Goal: Transaction & Acquisition: Purchase product/service

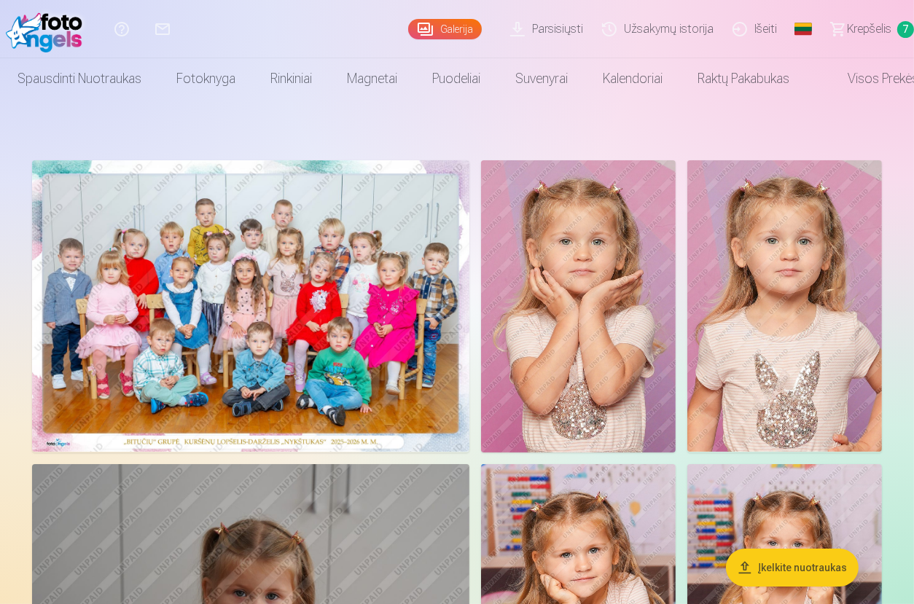
click at [871, 21] on span "Krepšelis" at bounding box center [869, 28] width 44 height 17
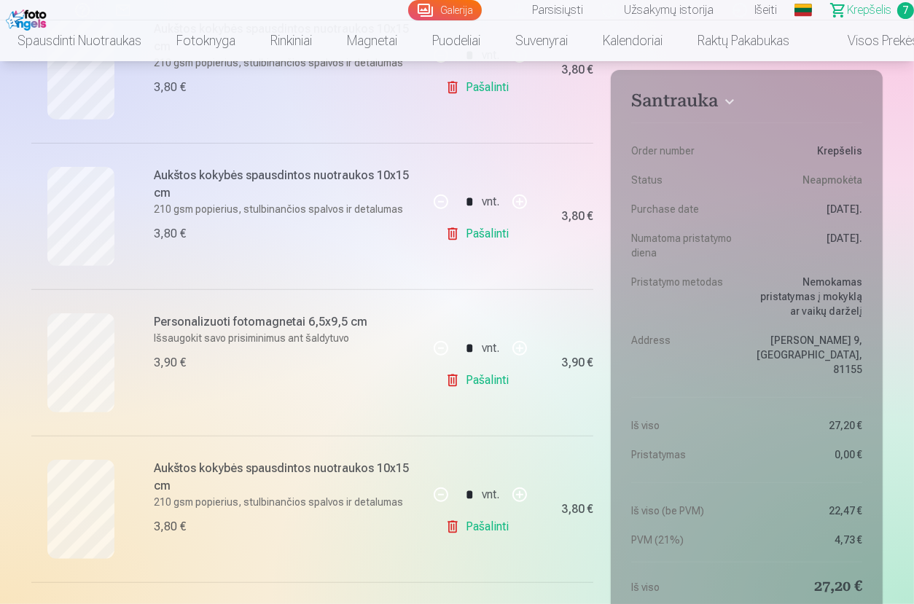
scroll to position [510, 0]
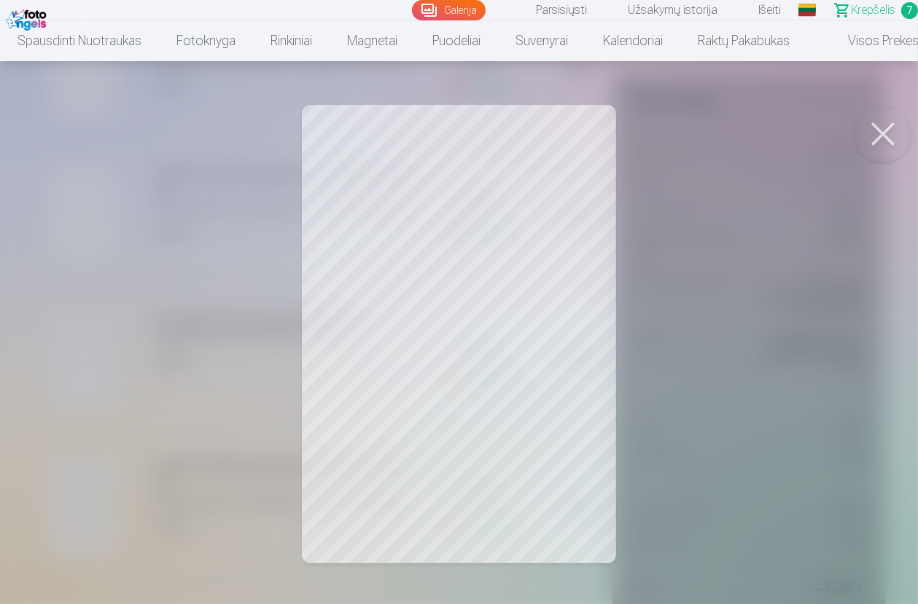
click at [878, 134] on button at bounding box center [883, 134] width 58 height 58
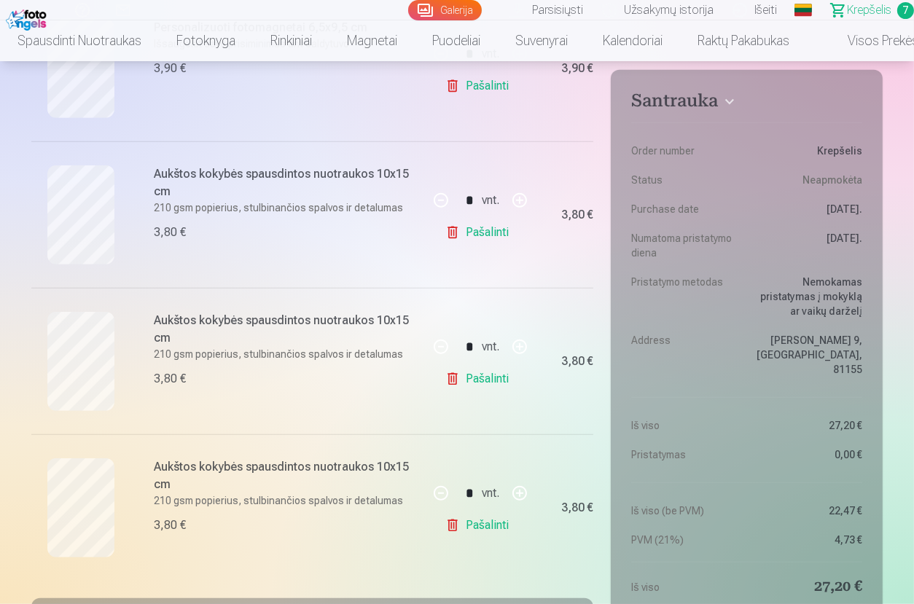
scroll to position [802, 0]
click at [483, 378] on link "Pašalinti" at bounding box center [479, 380] width 69 height 29
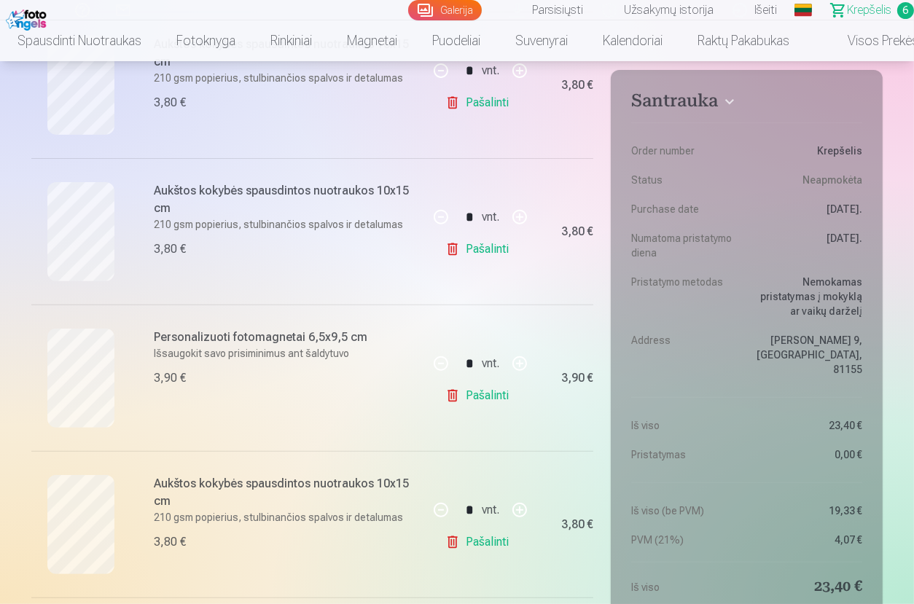
scroll to position [582, 0]
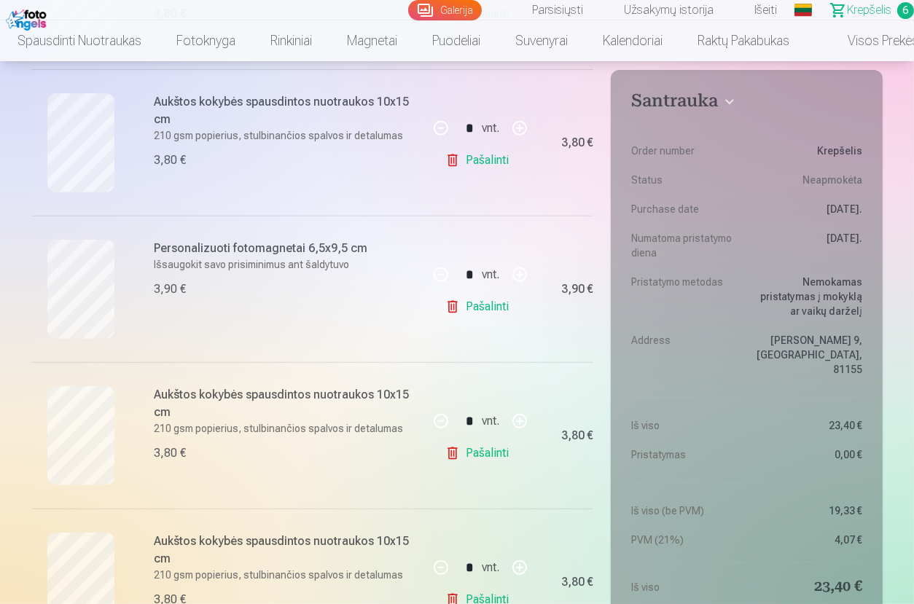
click at [496, 448] on link "Pašalinti" at bounding box center [479, 453] width 69 height 29
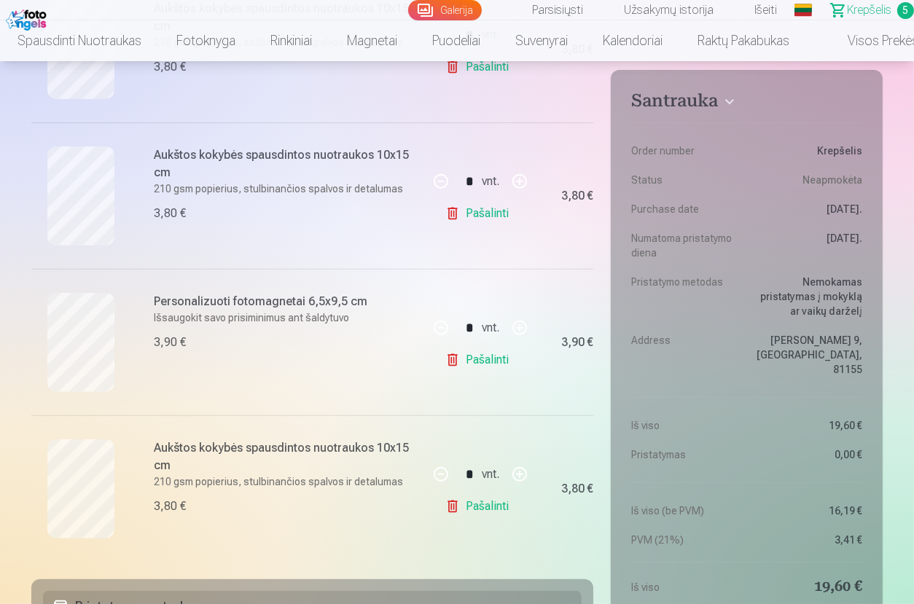
scroll to position [510, 0]
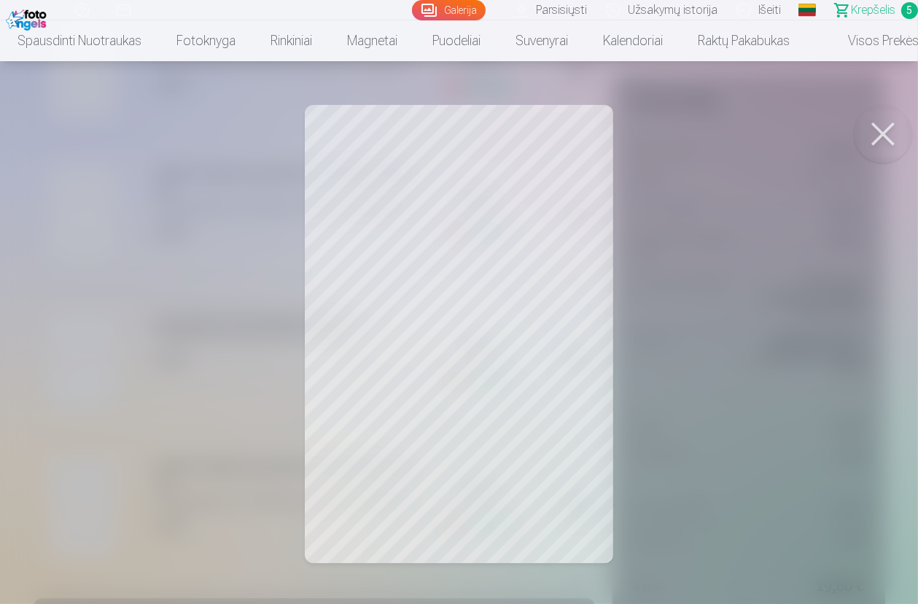
click at [884, 138] on button at bounding box center [883, 134] width 58 height 58
click at [890, 132] on button at bounding box center [883, 134] width 58 height 58
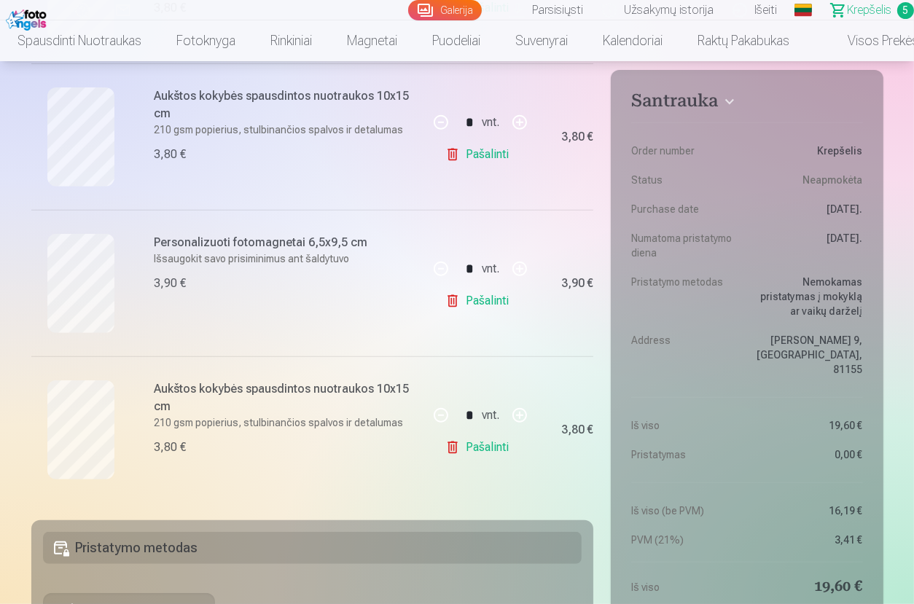
scroll to position [655, 0]
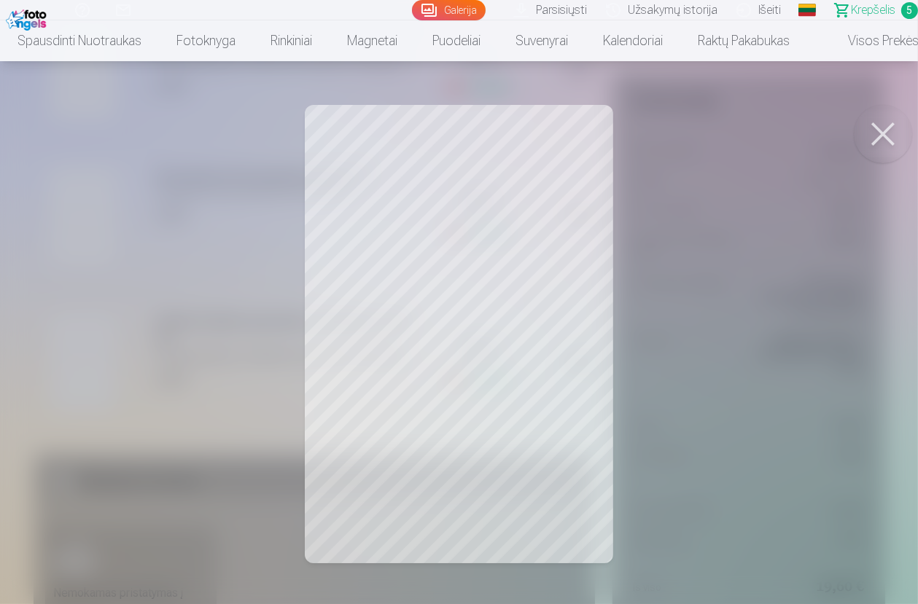
click at [878, 131] on button at bounding box center [883, 134] width 58 height 58
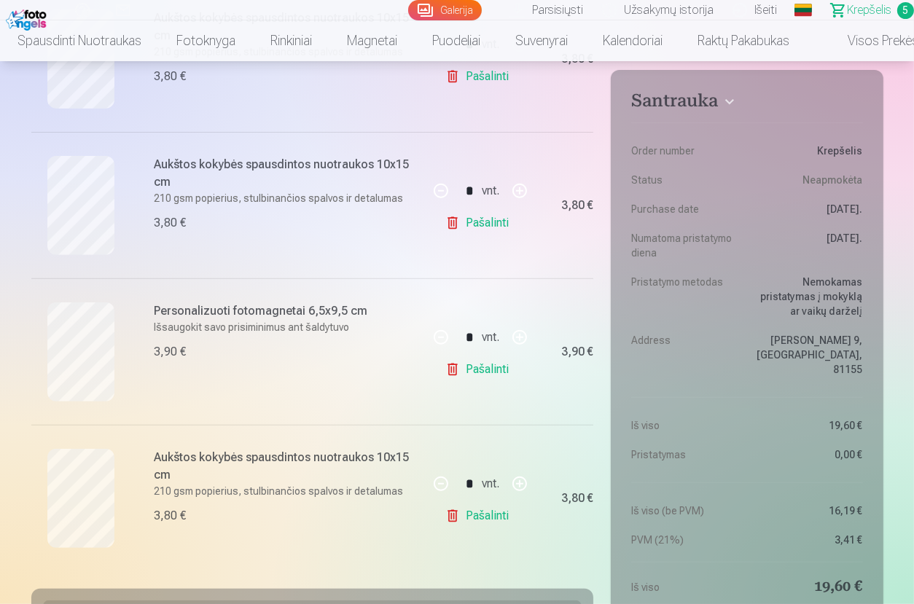
scroll to position [364, 0]
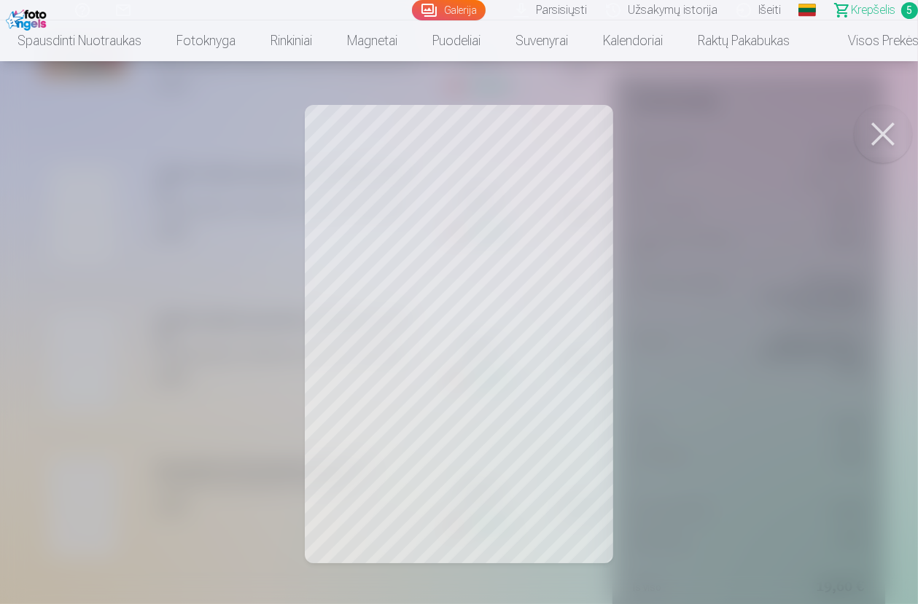
click at [892, 125] on button at bounding box center [883, 134] width 58 height 58
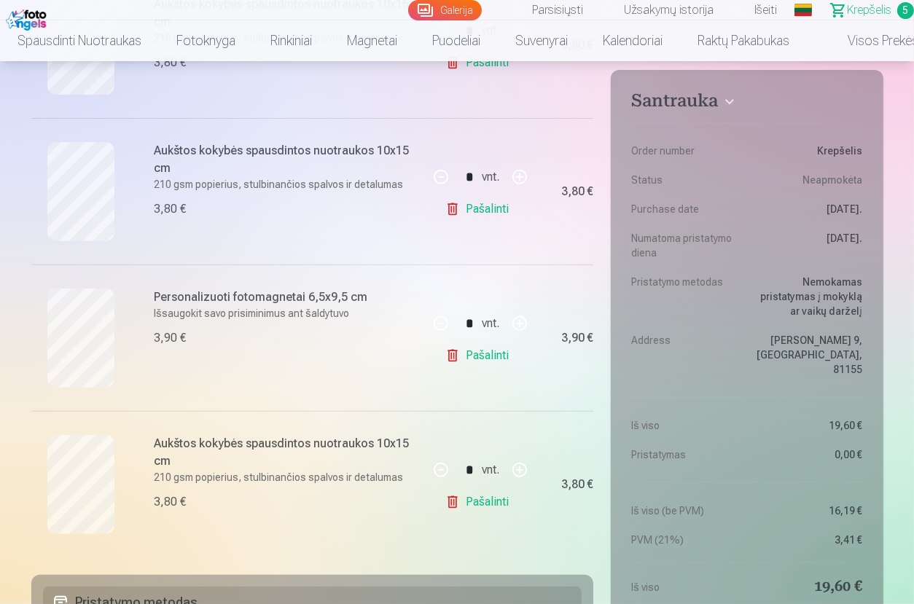
scroll to position [728, 0]
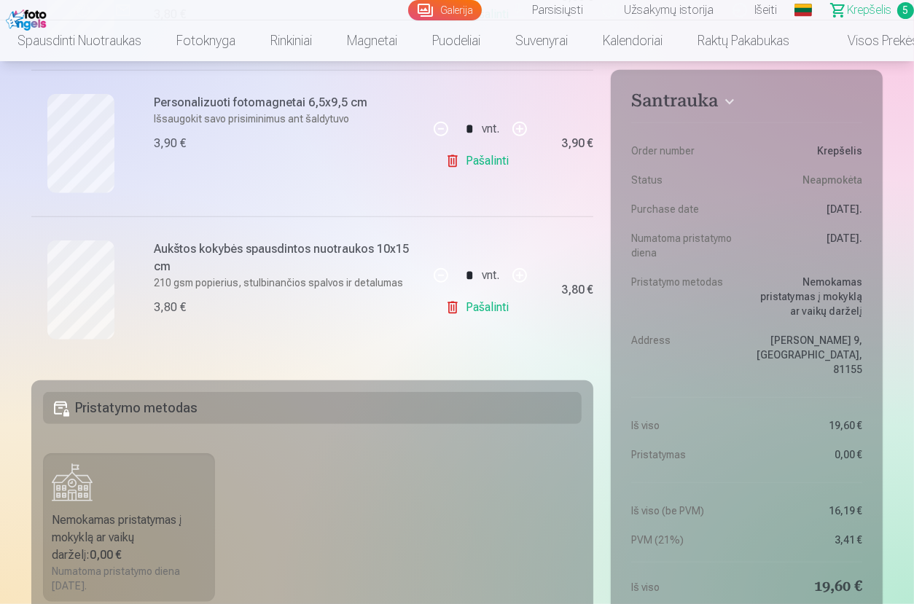
click at [491, 304] on link "Pašalinti" at bounding box center [479, 307] width 69 height 29
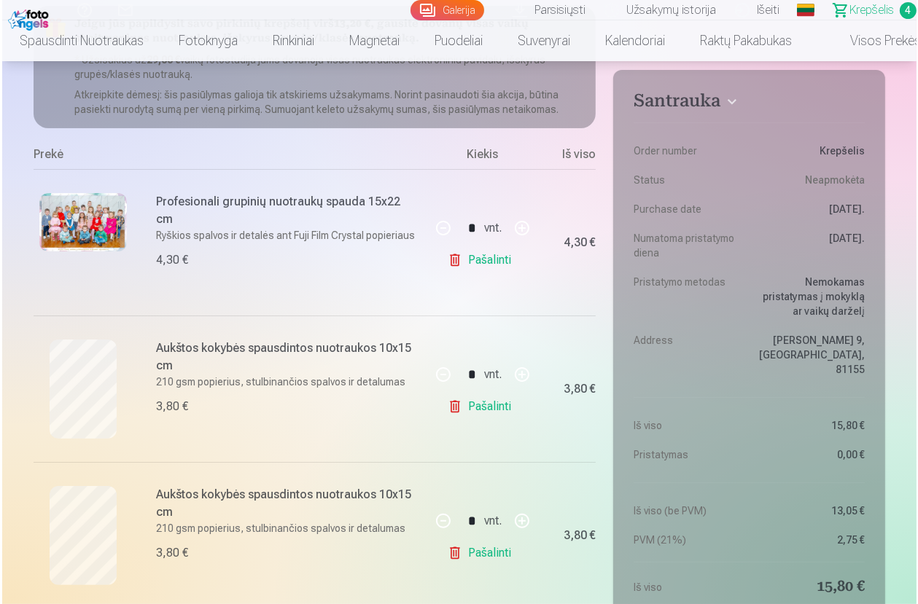
scroll to position [72, 0]
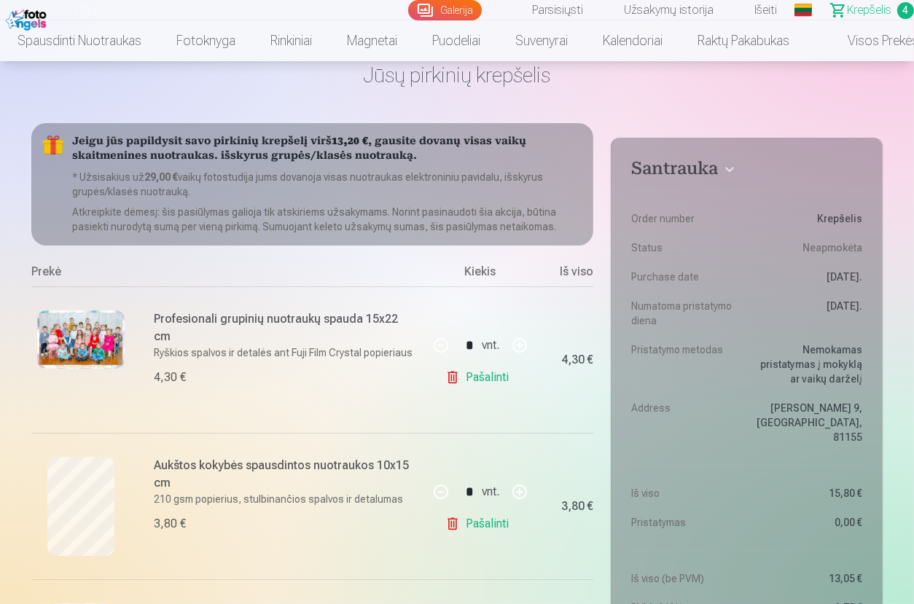
click at [91, 324] on img at bounding box center [80, 340] width 87 height 58
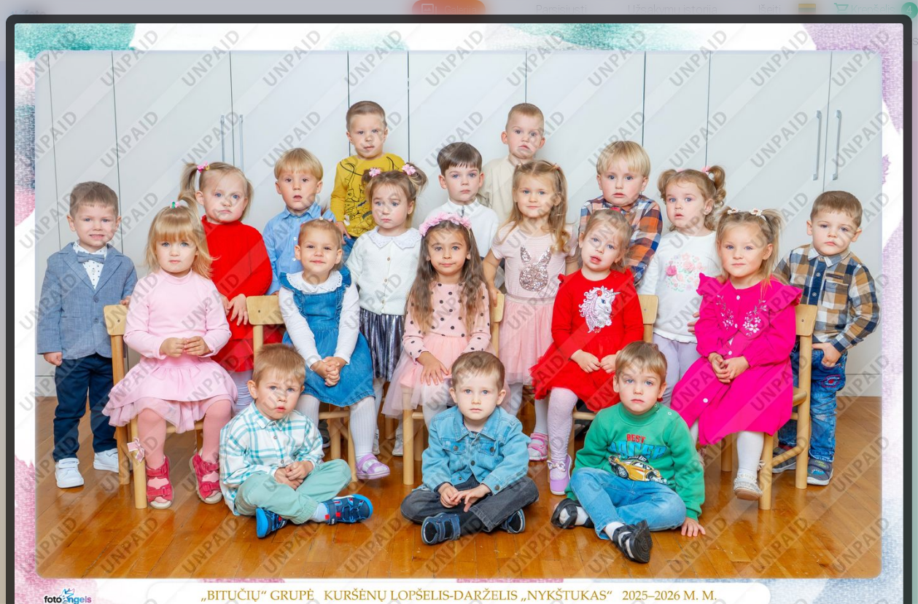
click at [388, 34] on img at bounding box center [459, 319] width 889 height 593
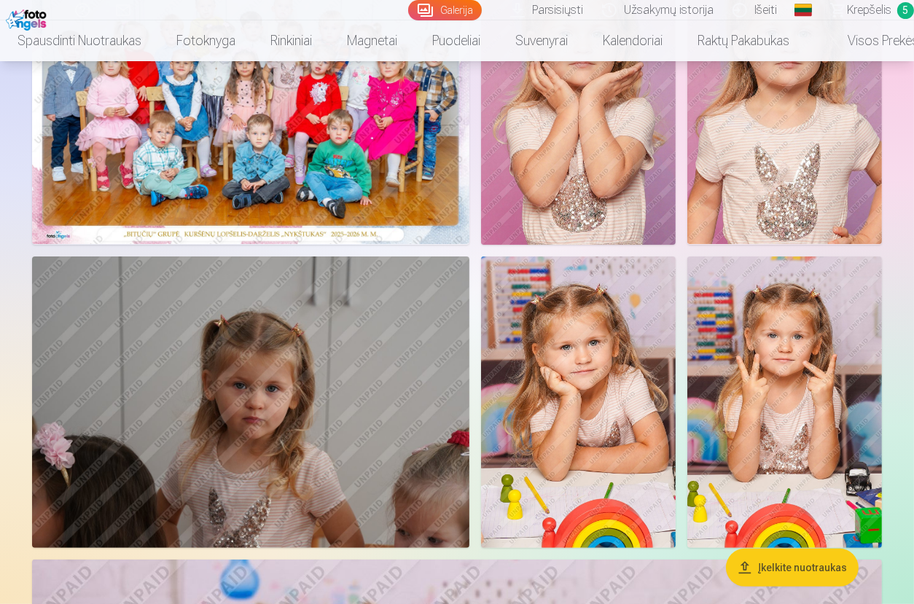
scroll to position [219, 0]
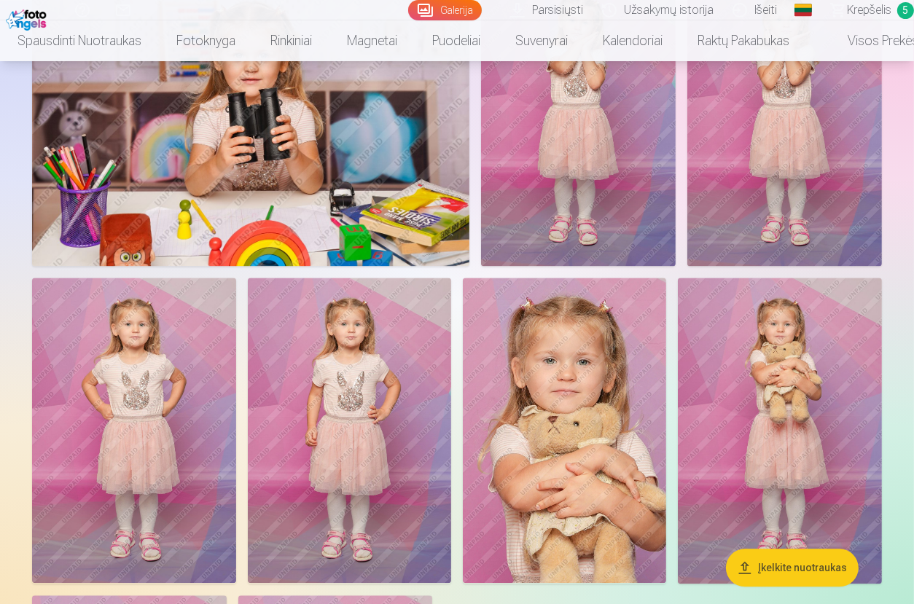
click at [587, 367] on img at bounding box center [564, 430] width 203 height 305
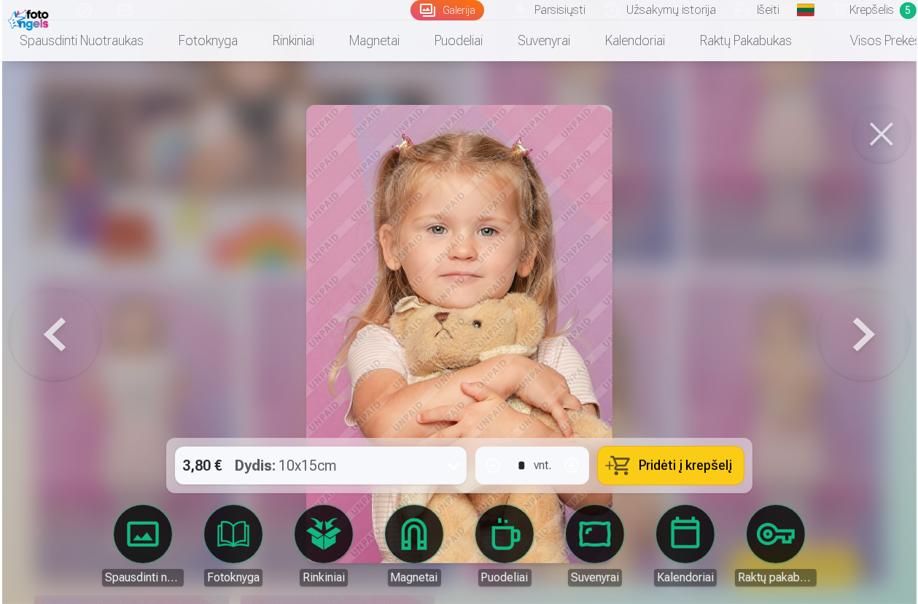
scroll to position [3147, 0]
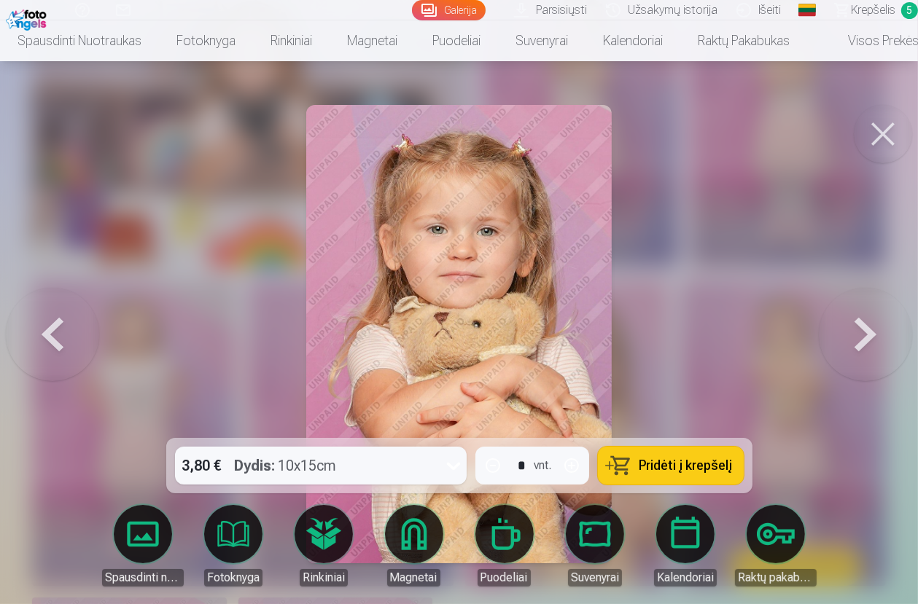
click at [664, 472] on span "Pridėti į krepšelį" at bounding box center [685, 465] width 93 height 13
click at [883, 139] on button at bounding box center [883, 134] width 58 height 58
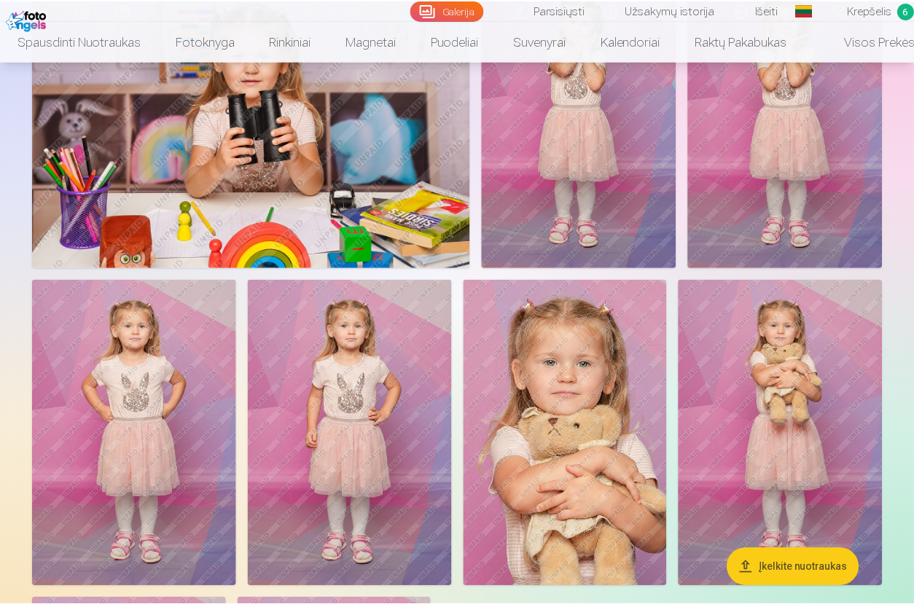
scroll to position [3135, 0]
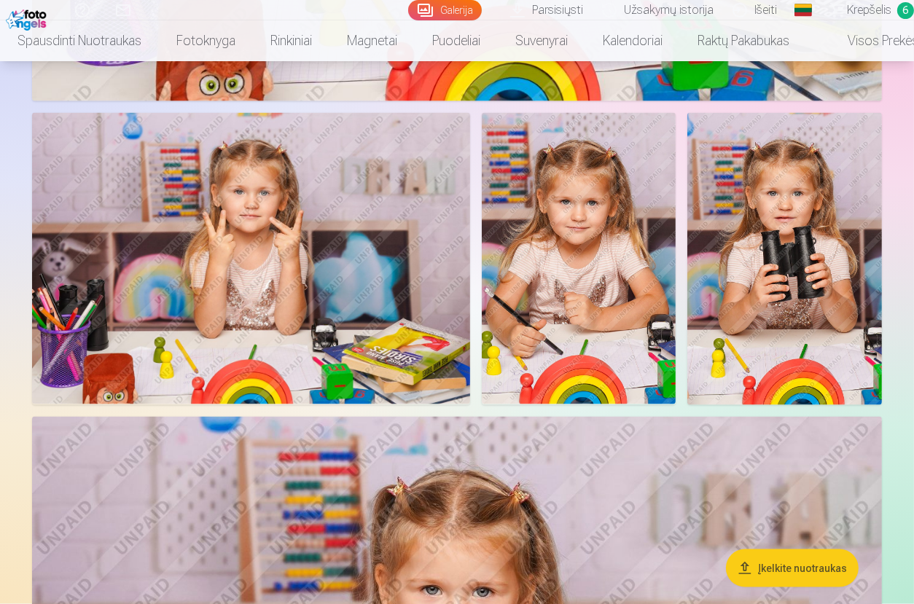
click at [578, 319] on img at bounding box center [579, 259] width 195 height 292
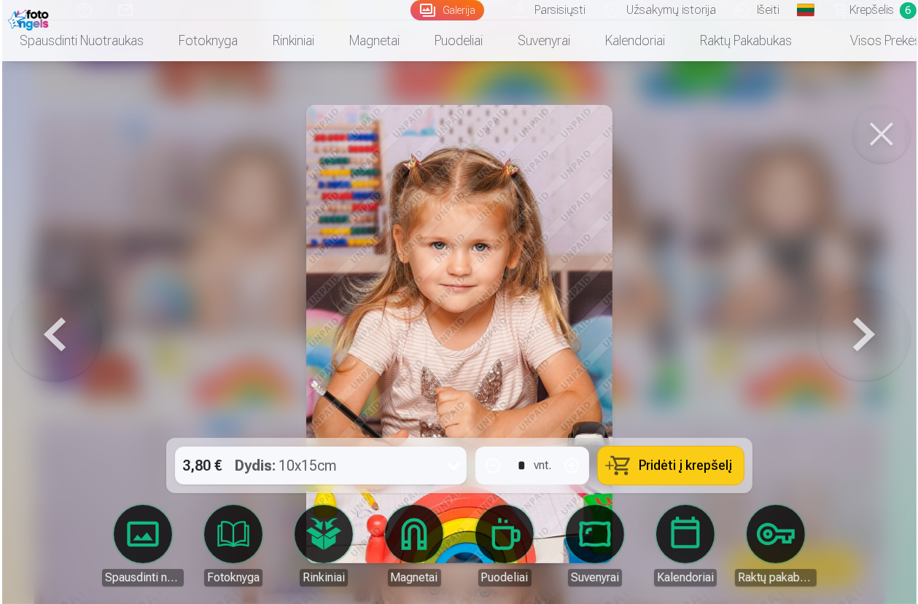
scroll to position [2120, 0]
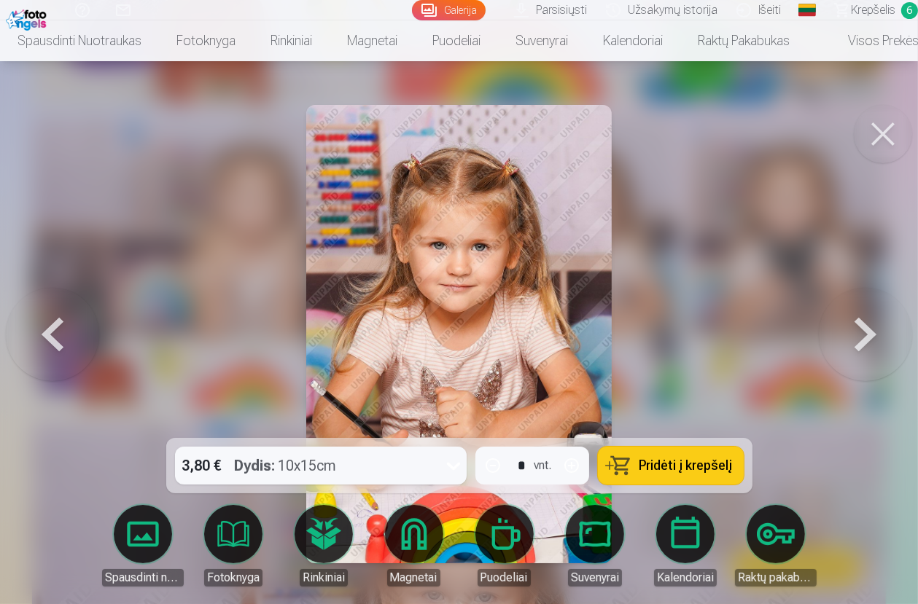
click at [684, 461] on span "Pridėti į krepšelį" at bounding box center [685, 465] width 93 height 13
click at [898, 10] on link "Krepšelis 7" at bounding box center [870, 10] width 96 height 20
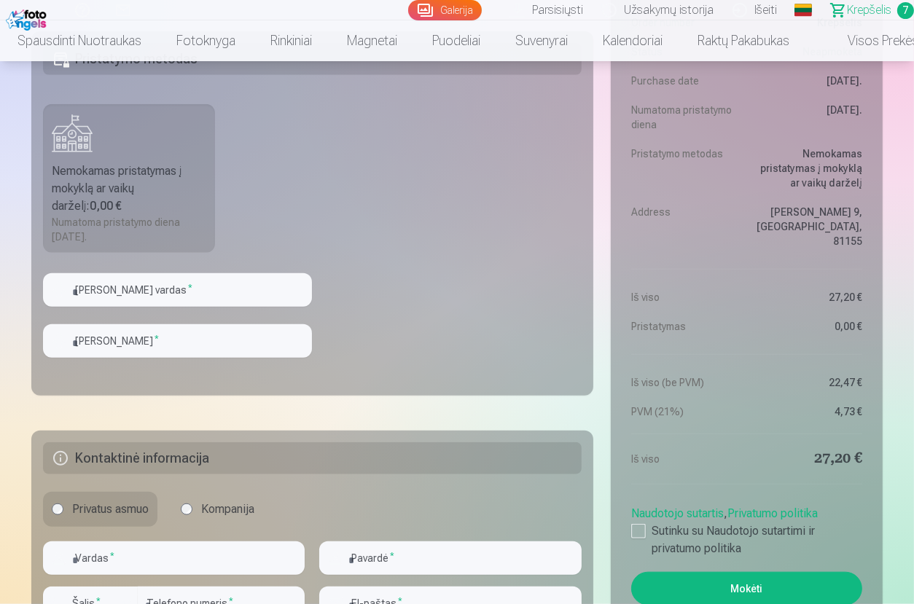
scroll to position [1021, 0]
